Goal: Entertainment & Leisure: Consume media (video, audio)

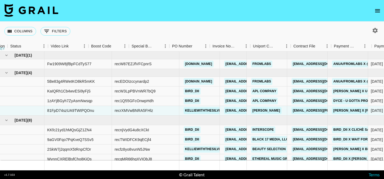
scroll to position [0, 369]
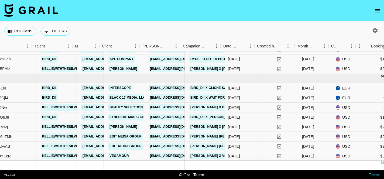
scroll to position [42, 147]
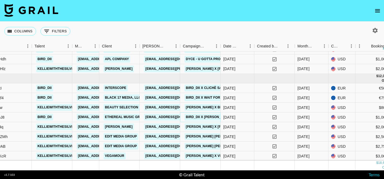
click at [207, 117] on link "bird_dii x [PERSON_NAME] K x [PERSON_NAME] – nobody (make me feel)" at bounding box center [249, 117] width 130 height 7
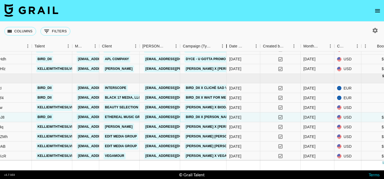
drag, startPoint x: 221, startPoint y: 46, endPoint x: 223, endPoint y: 48, distance: 2.9
click at [223, 48] on div "Campaign (Type)" at bounding box center [226, 46] width 6 height 11
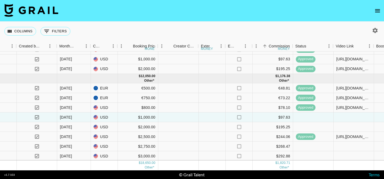
scroll to position [42, 390]
